Goal: Use online tool/utility: Use online tool/utility

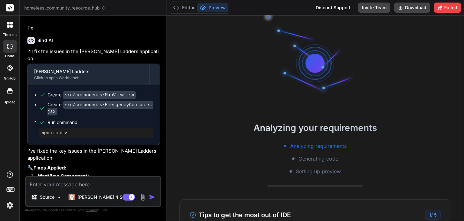
scroll to position [2097, 0]
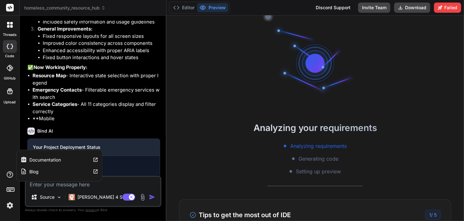
click at [11, 177] on icon at bounding box center [10, 175] width 8 height 8
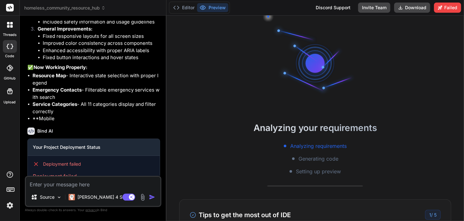
click at [10, 187] on icon at bounding box center [10, 189] width 9 height 9
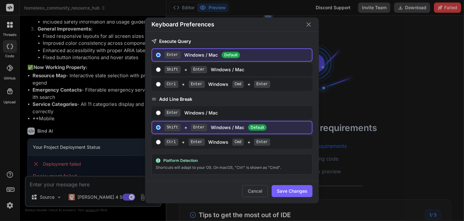
drag, startPoint x: 307, startPoint y: 27, endPoint x: 301, endPoint y: 31, distance: 6.7
click at [307, 27] on icon "Close" at bounding box center [309, 25] width 8 height 8
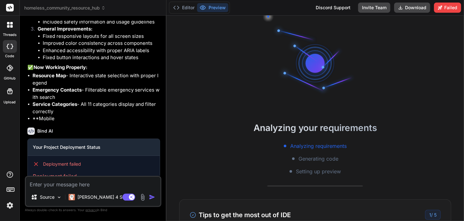
click at [11, 206] on img at bounding box center [9, 205] width 11 height 11
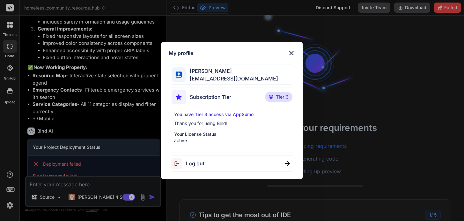
drag, startPoint x: 199, startPoint y: 130, endPoint x: 199, endPoint y: 127, distance: 3.9
click at [199, 127] on div "You have Tier 3 access via AppSumo Thank you for using Bind! Your License Statu…" at bounding box center [231, 128] width 121 height 33
click at [198, 113] on p "You have Tier 3 access via AppSumo" at bounding box center [232, 115] width 116 height 6
click at [213, 72] on span "[PERSON_NAME]" at bounding box center [232, 71] width 92 height 8
click at [292, 52] on img at bounding box center [291, 53] width 8 height 8
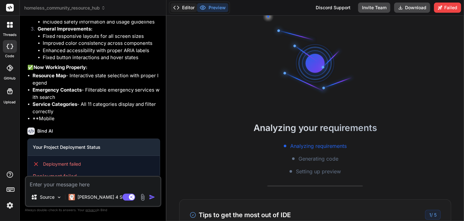
click at [186, 9] on button "Editor" at bounding box center [183, 7] width 26 height 9
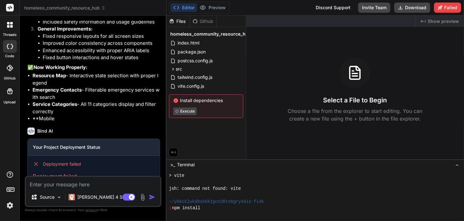
click at [343, 98] on h3 "Select a File to Begin" at bounding box center [355, 100] width 64 height 9
click at [346, 105] on h3 "Select a File to Begin" at bounding box center [355, 100] width 64 height 9
click at [353, 120] on p "Choose a file from the explorer to start editing. You can create a new file usi…" at bounding box center [354, 114] width 143 height 15
click at [372, 117] on p "Choose a file from the explorer to start editing. You can create a new file usi…" at bounding box center [354, 114] width 143 height 15
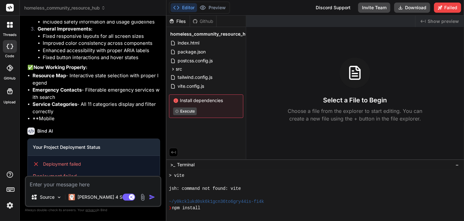
click at [204, 21] on div "Github" at bounding box center [203, 21] width 26 height 6
click at [195, 41] on span "index.html" at bounding box center [188, 43] width 23 height 8
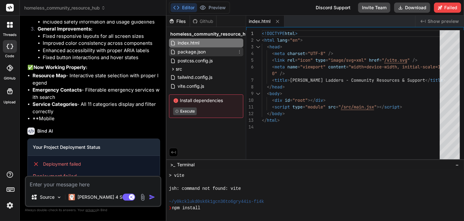
click at [190, 52] on span "package.json" at bounding box center [191, 52] width 29 height 8
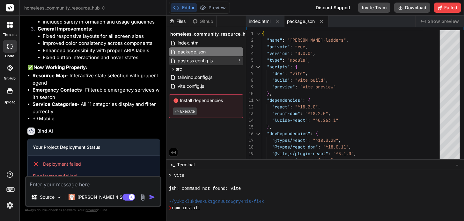
click at [191, 62] on span "postcss.config.js" at bounding box center [195, 61] width 36 height 8
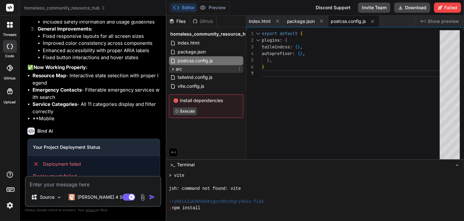
click at [184, 70] on div "src" at bounding box center [206, 69] width 74 height 8
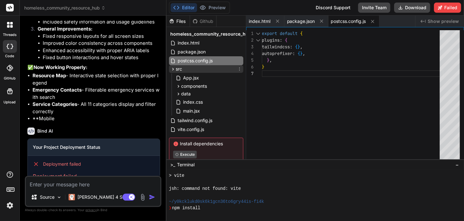
click at [173, 72] on div "src" at bounding box center [176, 69] width 12 height 6
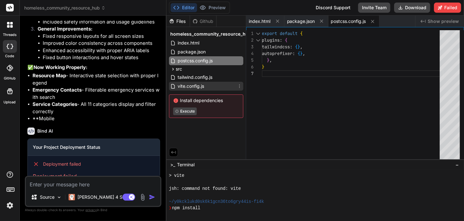
click at [187, 86] on span "vite.config.js" at bounding box center [191, 87] width 28 height 8
type textarea "})"
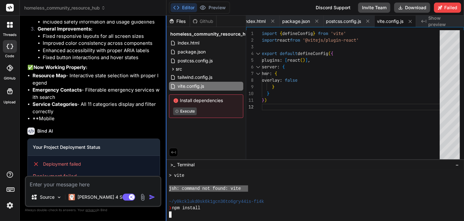
drag, startPoint x: 247, startPoint y: 191, endPoint x: 166, endPoint y: 190, distance: 81.0
click at [166, 190] on div "homeless_community_resource_hub Created with Pixso. Bind AI Web Search Created …" at bounding box center [242, 110] width 444 height 221
type textarea "jsh: command not found: vite"
click at [87, 184] on textarea at bounding box center [93, 182] width 134 height 11
type textarea "f"
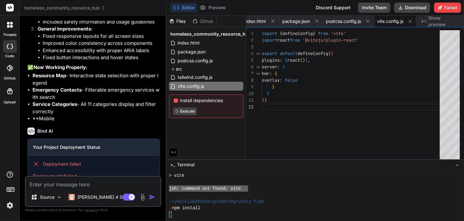
type textarea "x"
type textarea "fi"
type textarea "x"
type textarea "fix"
type textarea "x"
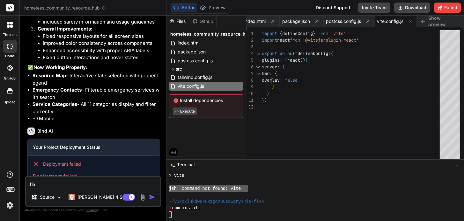
type textarea "fix:"
type textarea "x"
type textarea "fix:"
type textarea "x"
paste textarea "jsh: command not found: vite"
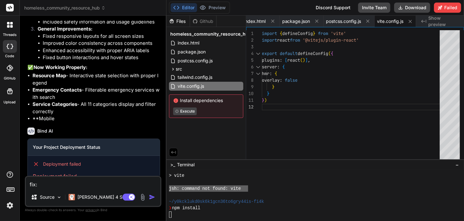
type textarea "fix: jsh: command not found: vite"
type textarea "x"
type textarea "fix: jsh: command not found: vite"
click at [148, 198] on div "Agent Mode. When this toggle is activated, AI automatically makes decisions, re…" at bounding box center [139, 198] width 37 height 8
click at [151, 198] on img "button" at bounding box center [152, 197] width 6 height 6
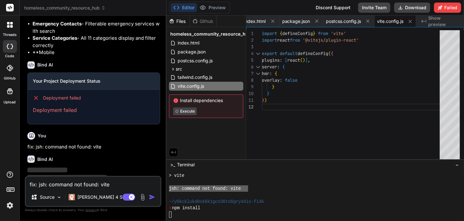
scroll to position [2163, 0]
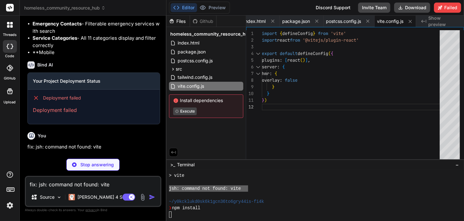
type textarea "x"
type textarea ""tailwindcss": "^3.3.0", "vite": "^4.4.5" } }"
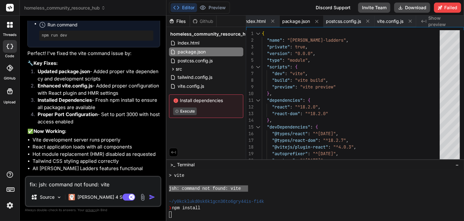
scroll to position [2405, 0]
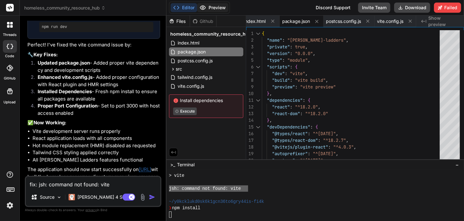
click at [214, 5] on button "Preview" at bounding box center [212, 7] width 31 height 9
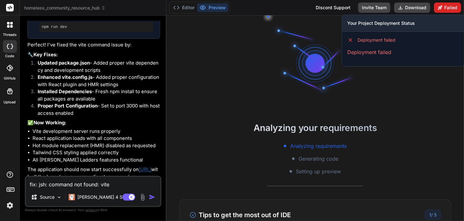
click at [446, 8] on button "Failed" at bounding box center [447, 8] width 27 height 10
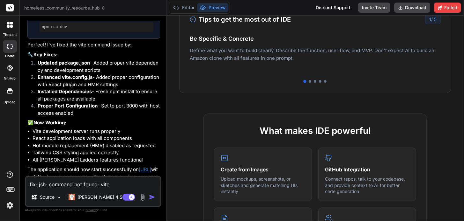
scroll to position [79, 0]
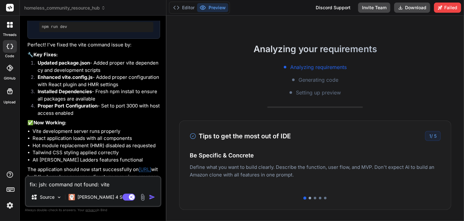
click at [308, 198] on div at bounding box center [309, 198] width 3 height 3
click at [314, 198] on div at bounding box center [315, 198] width 3 height 3
click at [319, 197] on div at bounding box center [320, 198] width 3 height 3
click at [324, 197] on div at bounding box center [325, 198] width 3 height 3
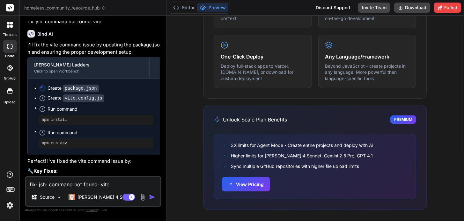
scroll to position [2405, 0]
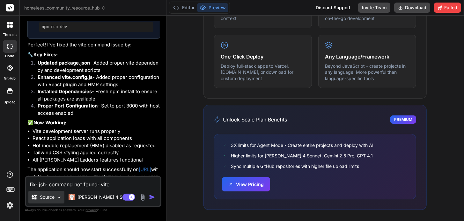
click at [60, 196] on img at bounding box center [58, 197] width 5 height 5
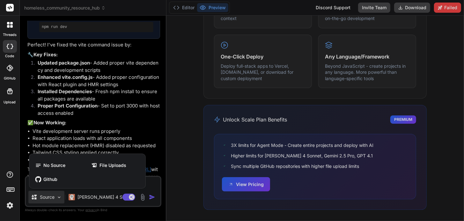
click at [184, 160] on div at bounding box center [232, 110] width 464 height 221
type textarea "x"
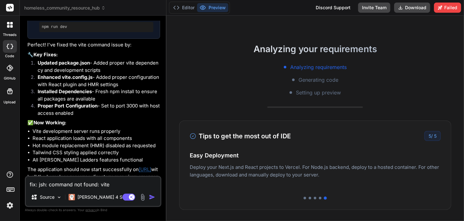
scroll to position [0, 0]
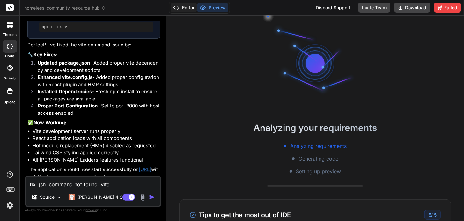
click at [185, 8] on button "Editor" at bounding box center [183, 7] width 26 height 9
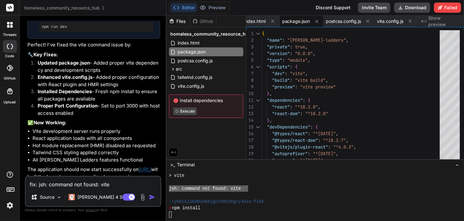
click at [339, 6] on div "Discord Support" at bounding box center [333, 8] width 42 height 10
